Goal: Navigation & Orientation: Find specific page/section

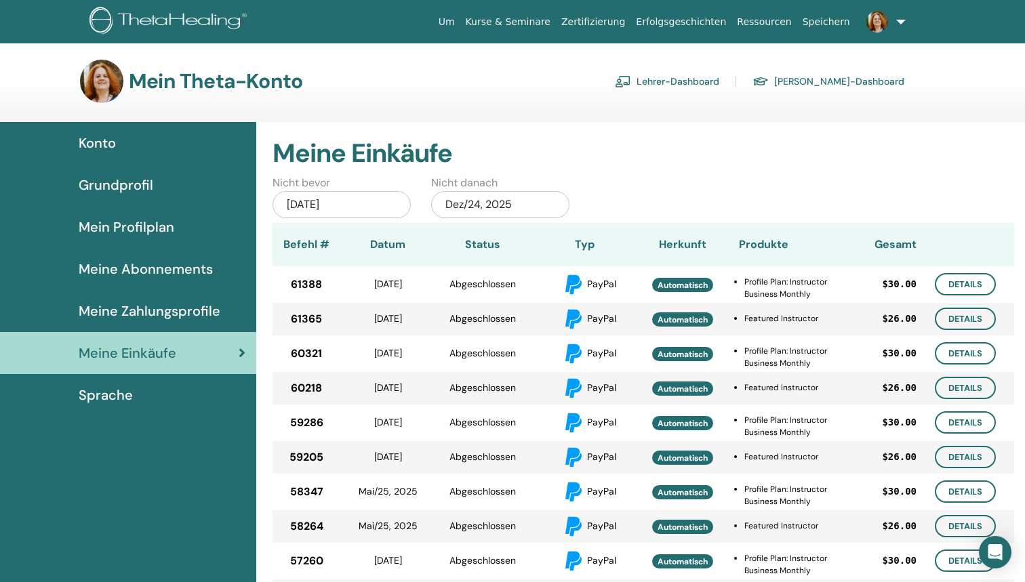
scroll to position [24, 0]
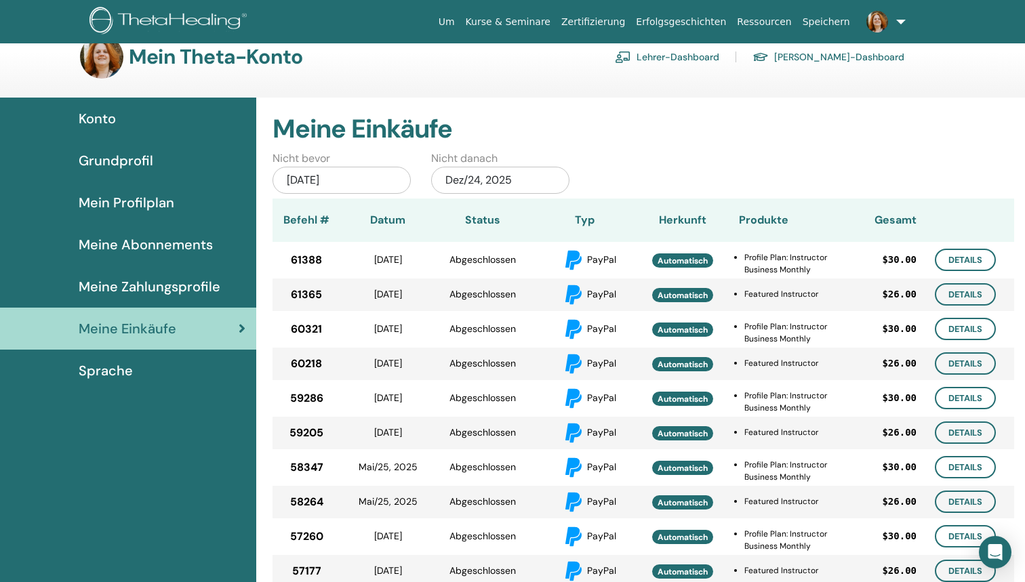
click at [144, 155] on span "Grundprofil" at bounding box center [116, 160] width 75 height 20
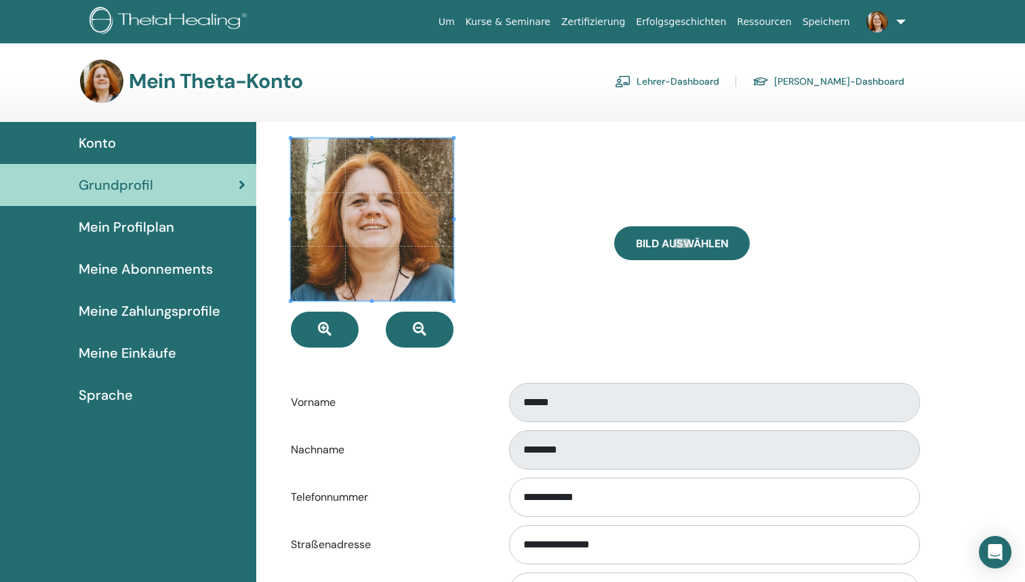
click at [161, 131] on link "Konto" at bounding box center [128, 143] width 256 height 42
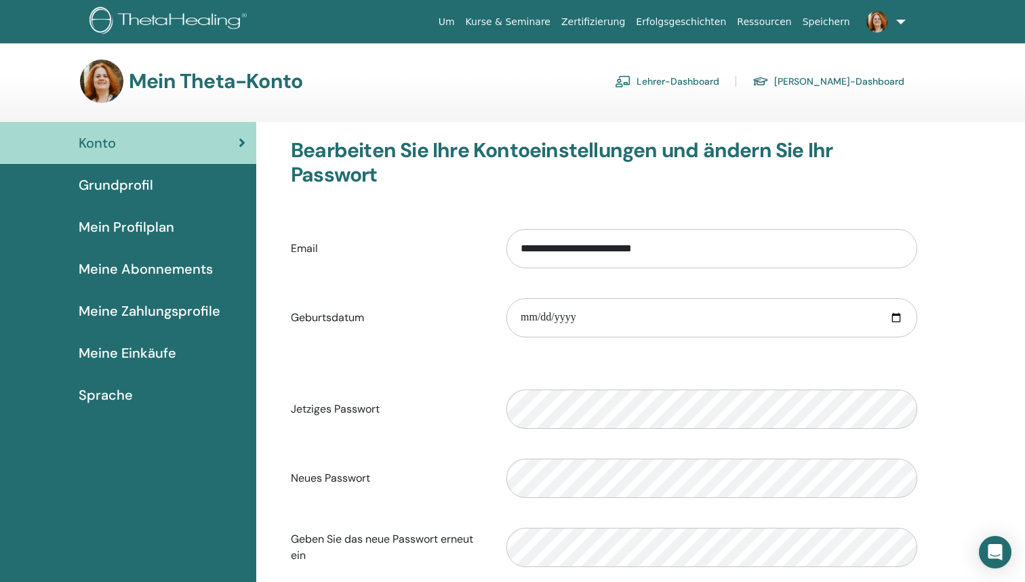
click at [719, 82] on link "Lehrer-Dashboard" at bounding box center [667, 82] width 104 height 22
